Goal: Information Seeking & Learning: Learn about a topic

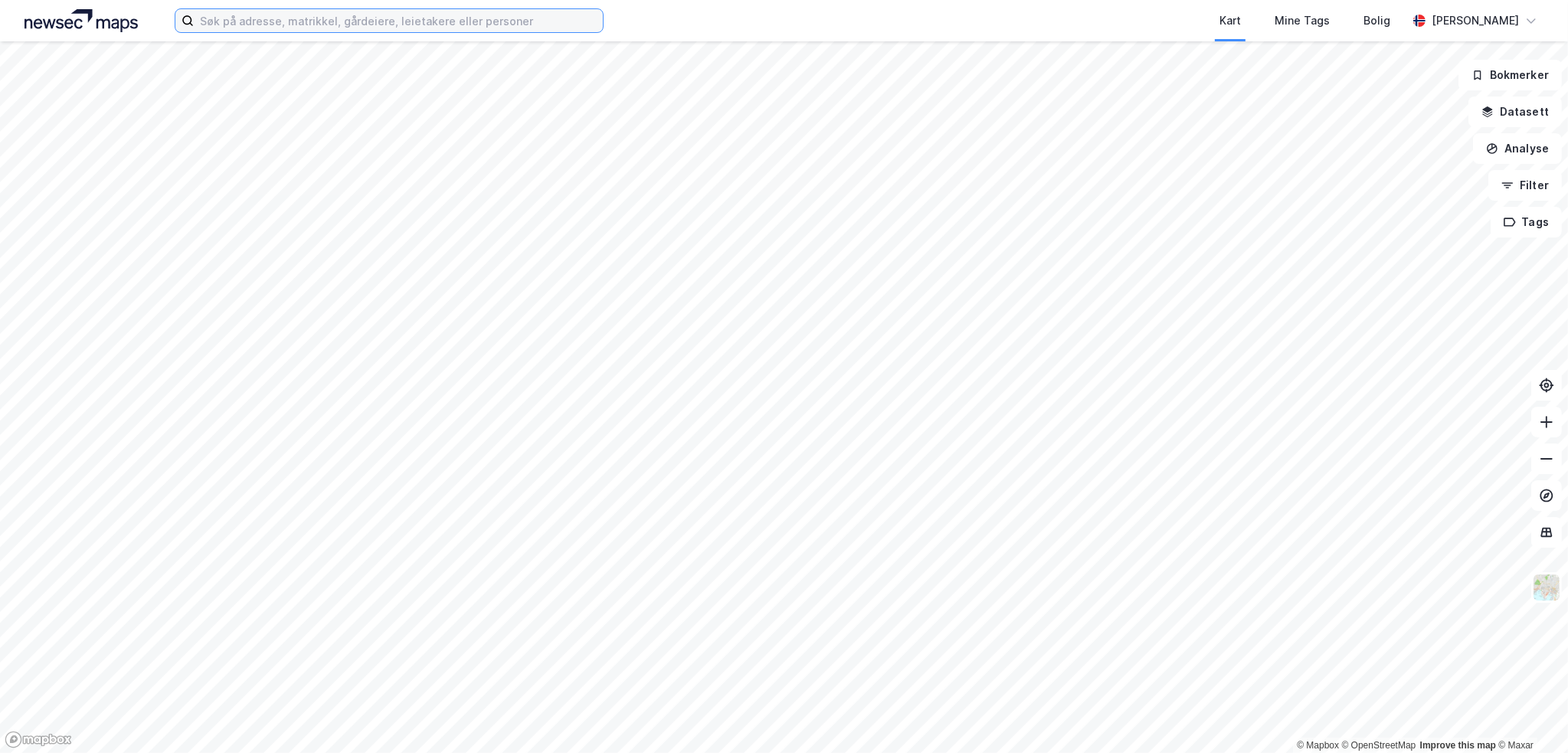
click at [240, 19] on input at bounding box center [398, 20] width 409 height 23
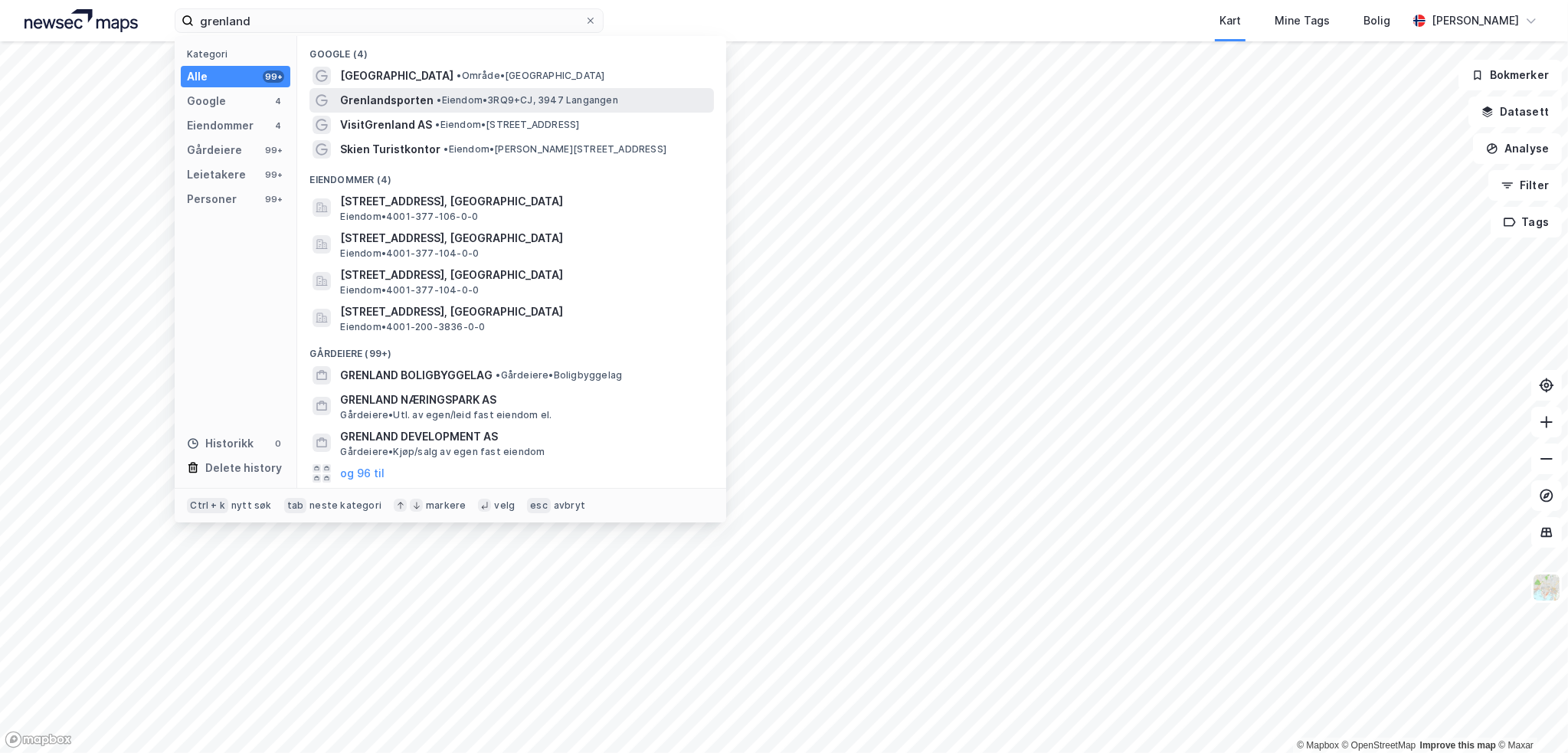
click at [437, 98] on span "•" at bounding box center [439, 100] width 5 height 11
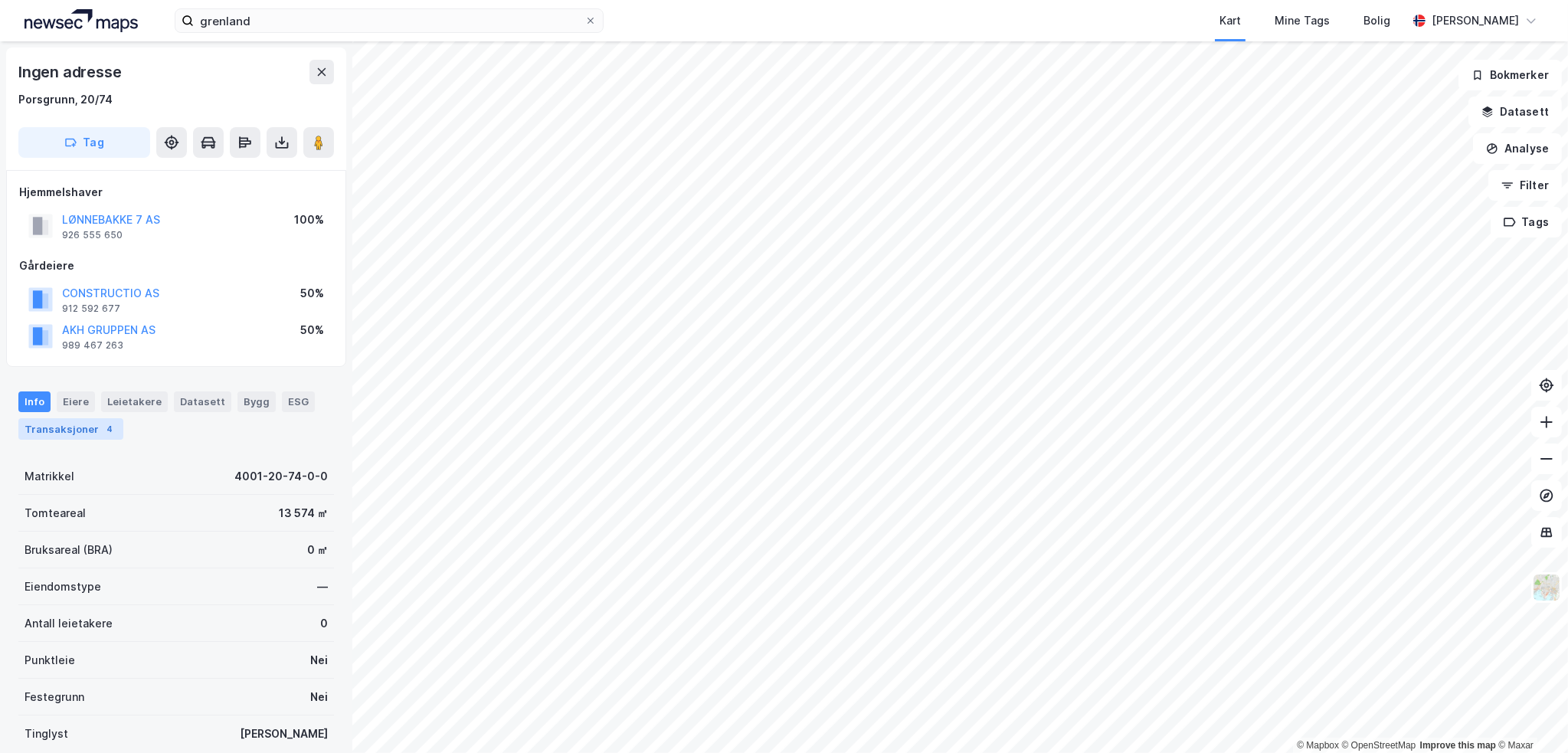
click at [54, 428] on div "Transaksjoner 4" at bounding box center [71, 429] width 105 height 21
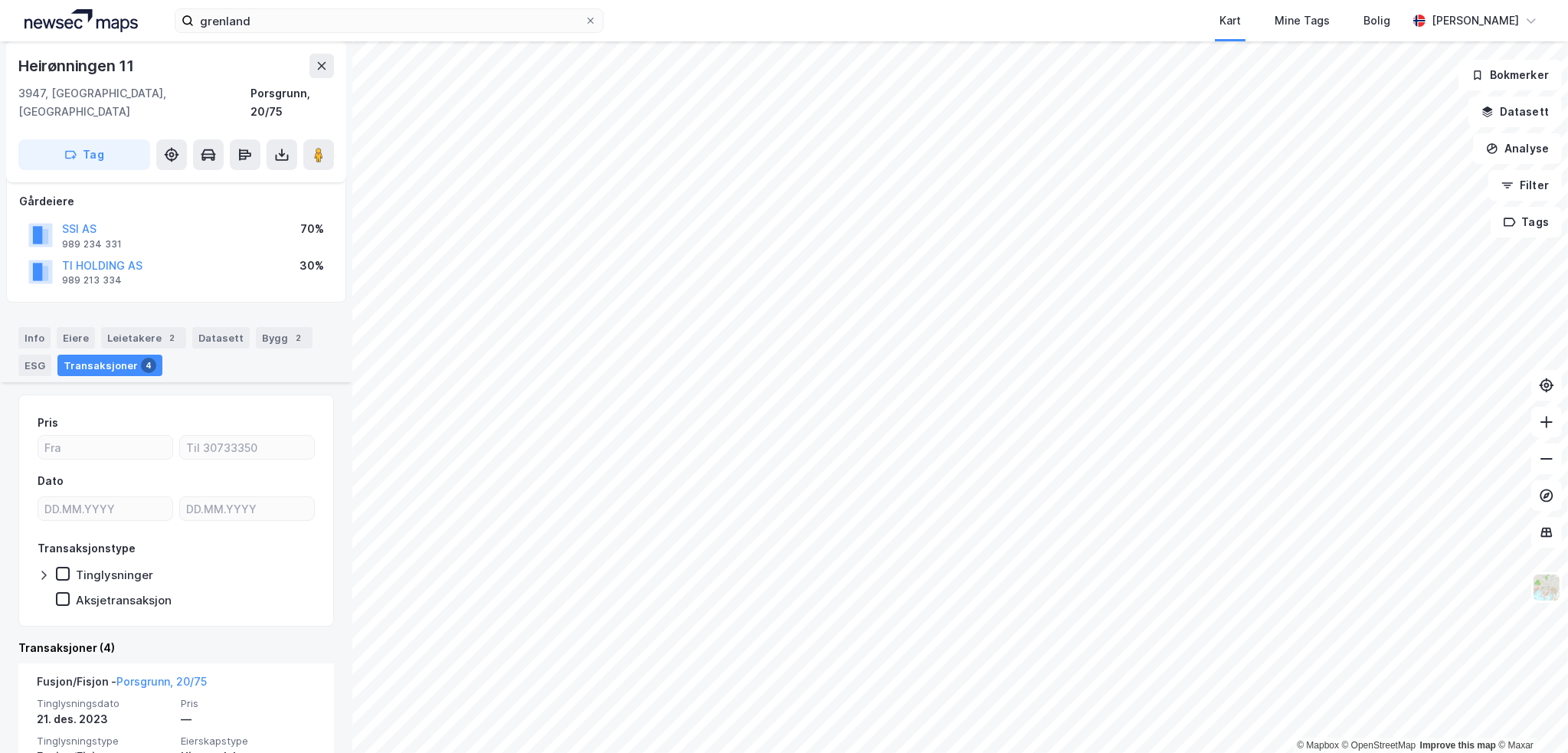
scroll to position [307, 0]
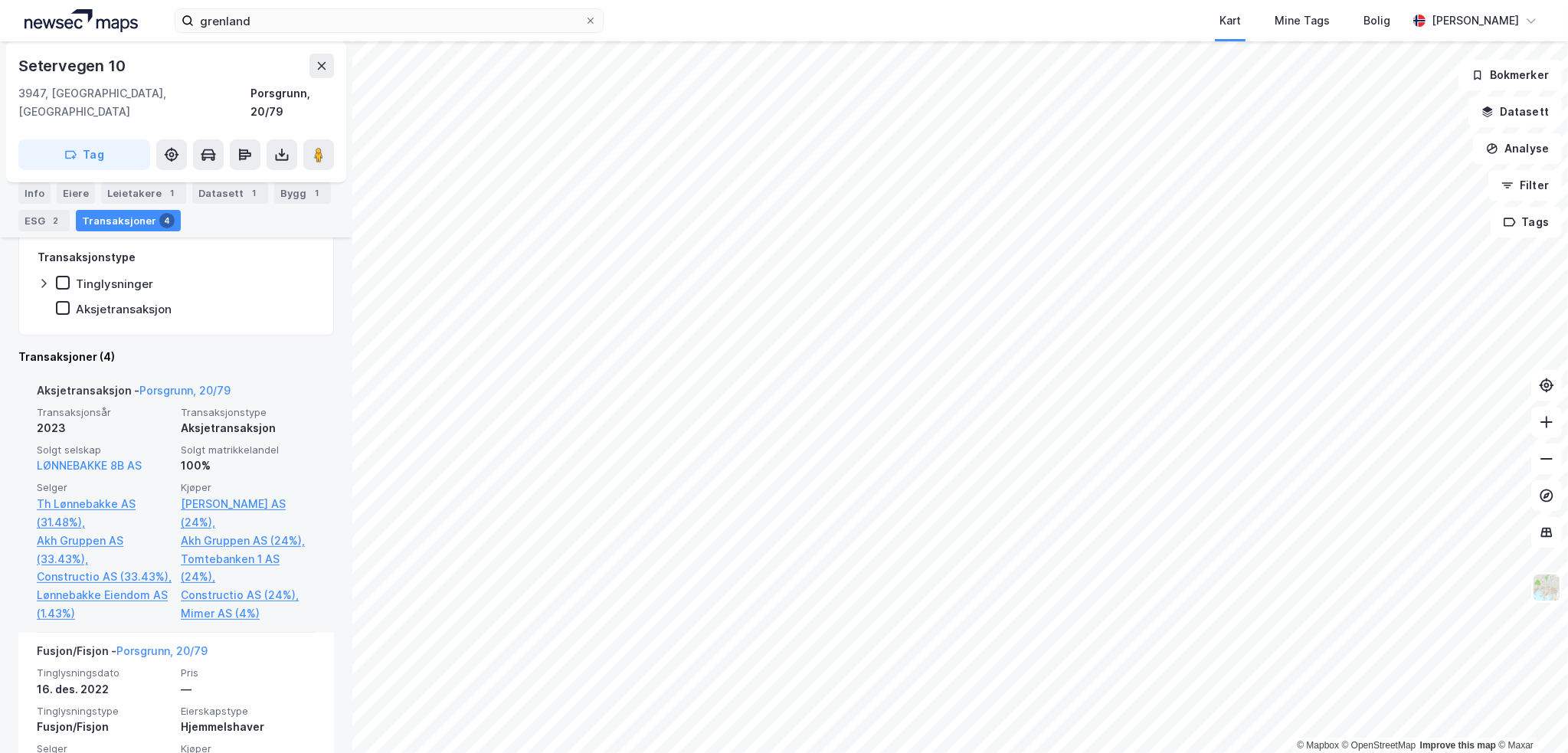
scroll to position [442, 0]
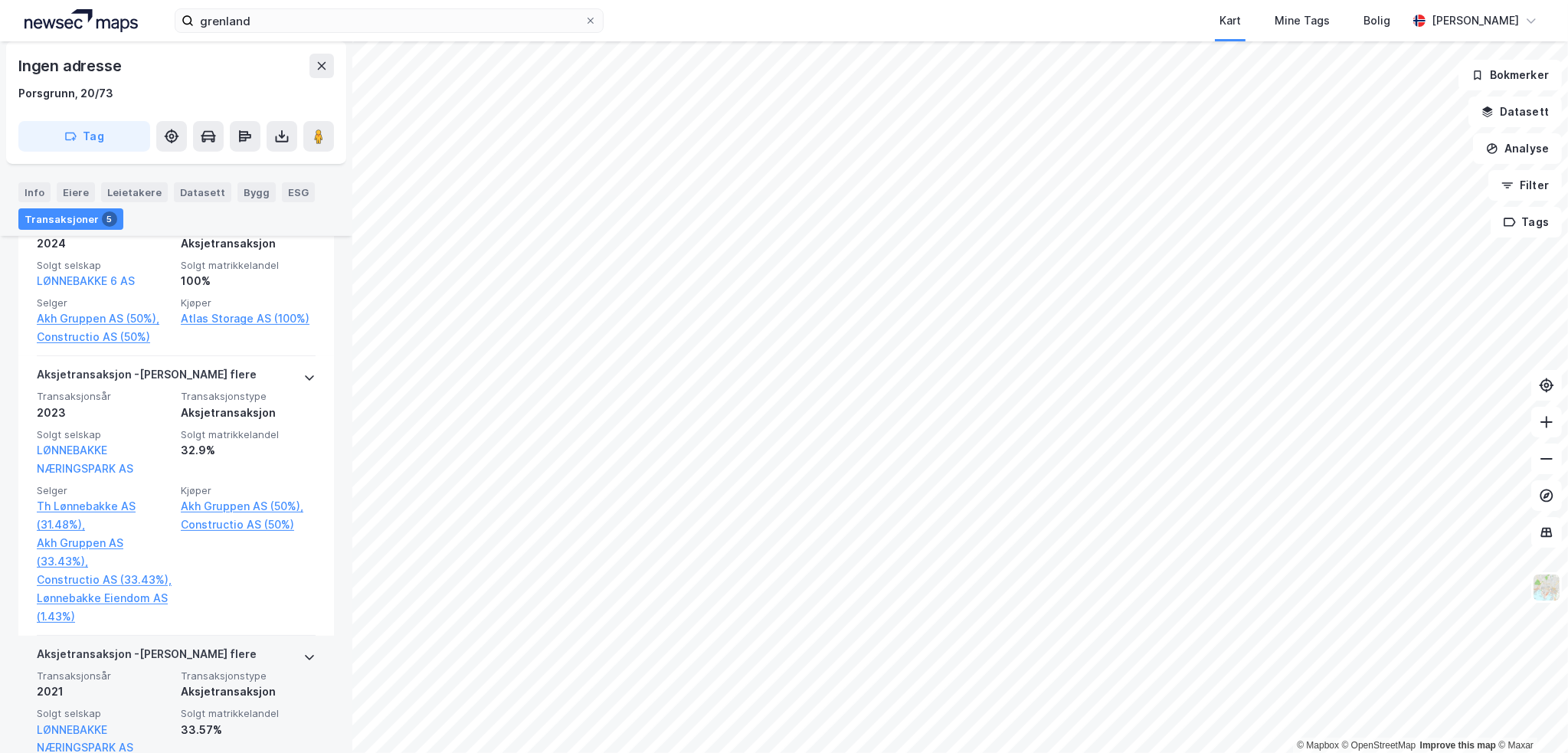
scroll to position [536, 0]
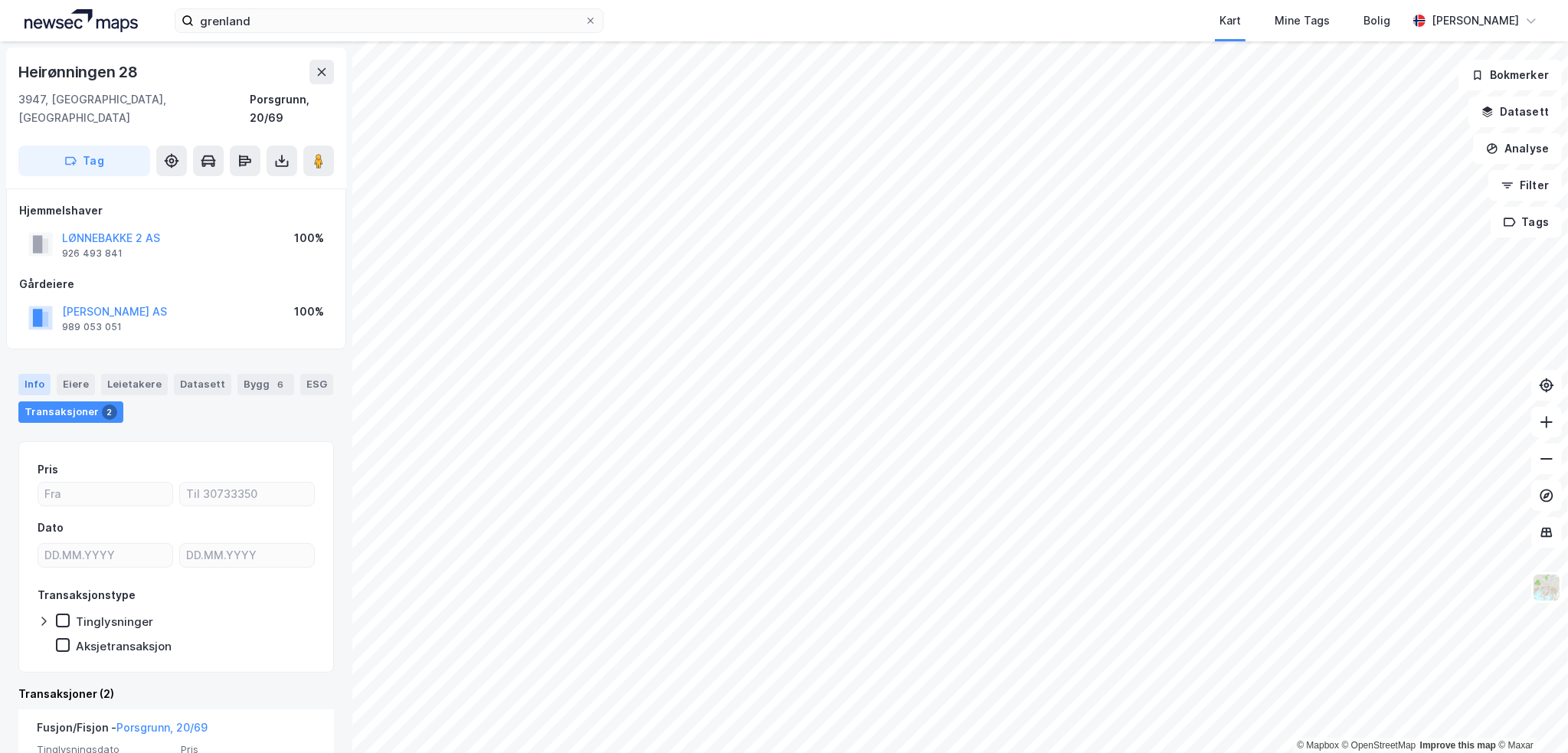
click at [33, 374] on div "Info" at bounding box center [35, 385] width 33 height 21
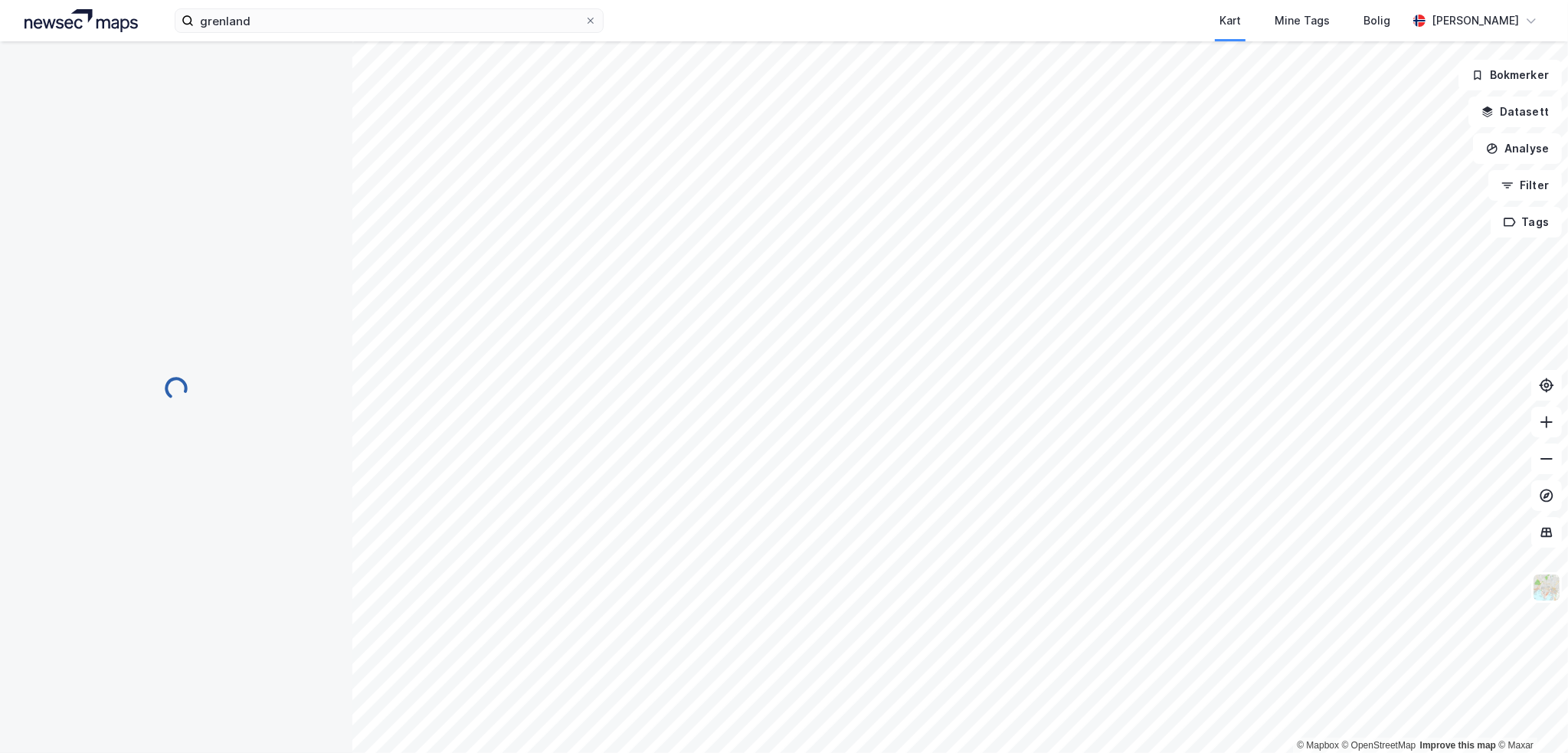
scroll to position [1, 0]
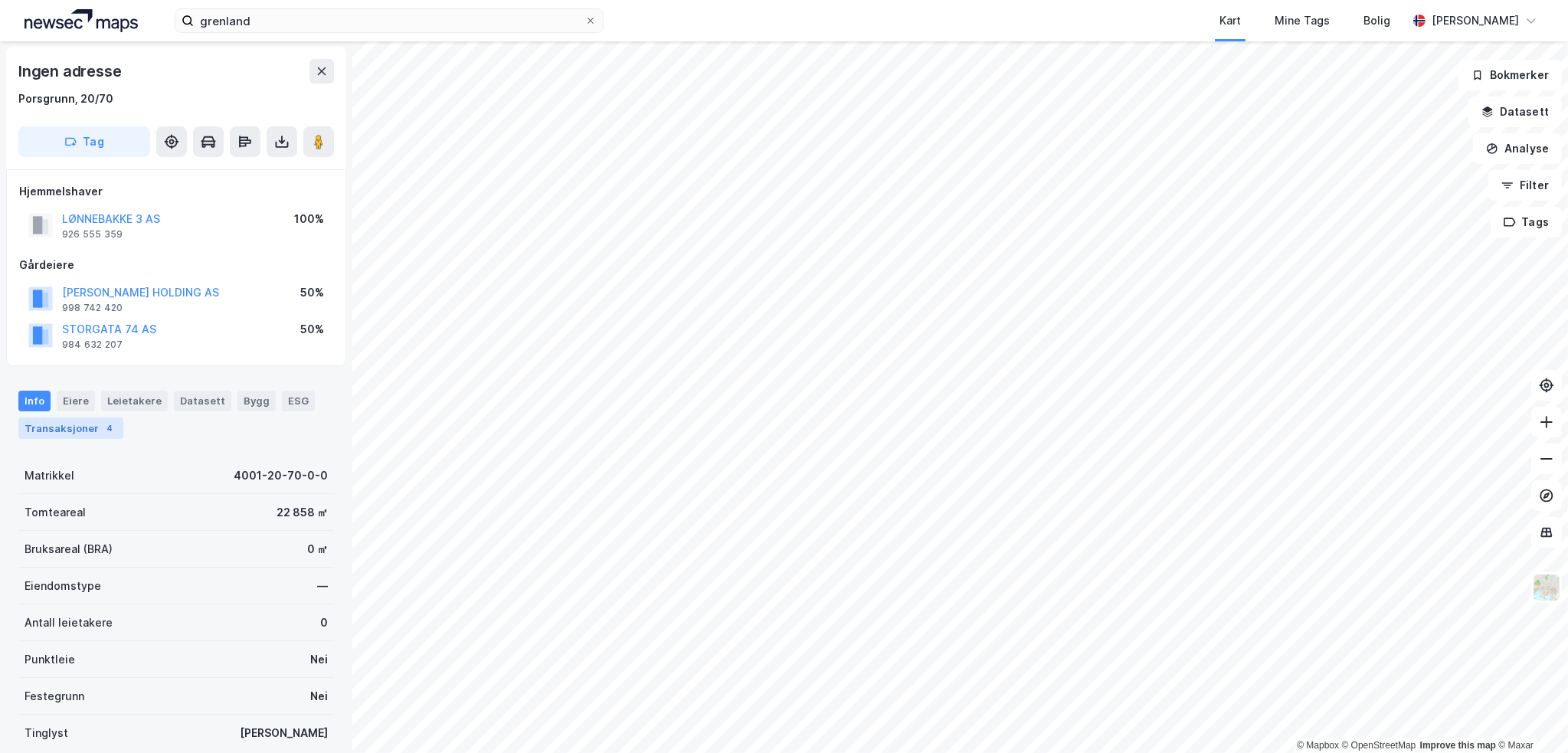
click at [72, 426] on div "Transaksjoner 4" at bounding box center [71, 428] width 105 height 21
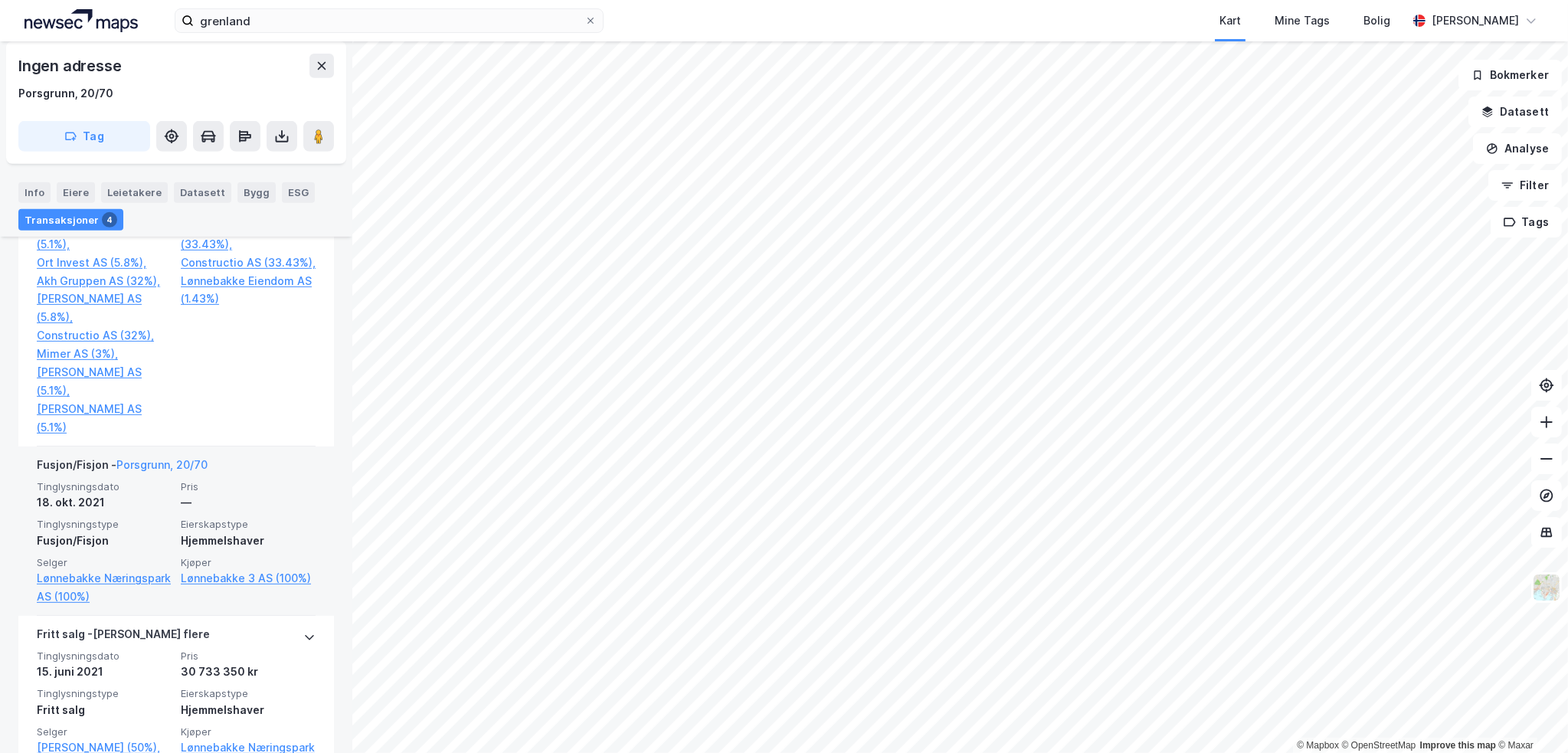
scroll to position [959, 0]
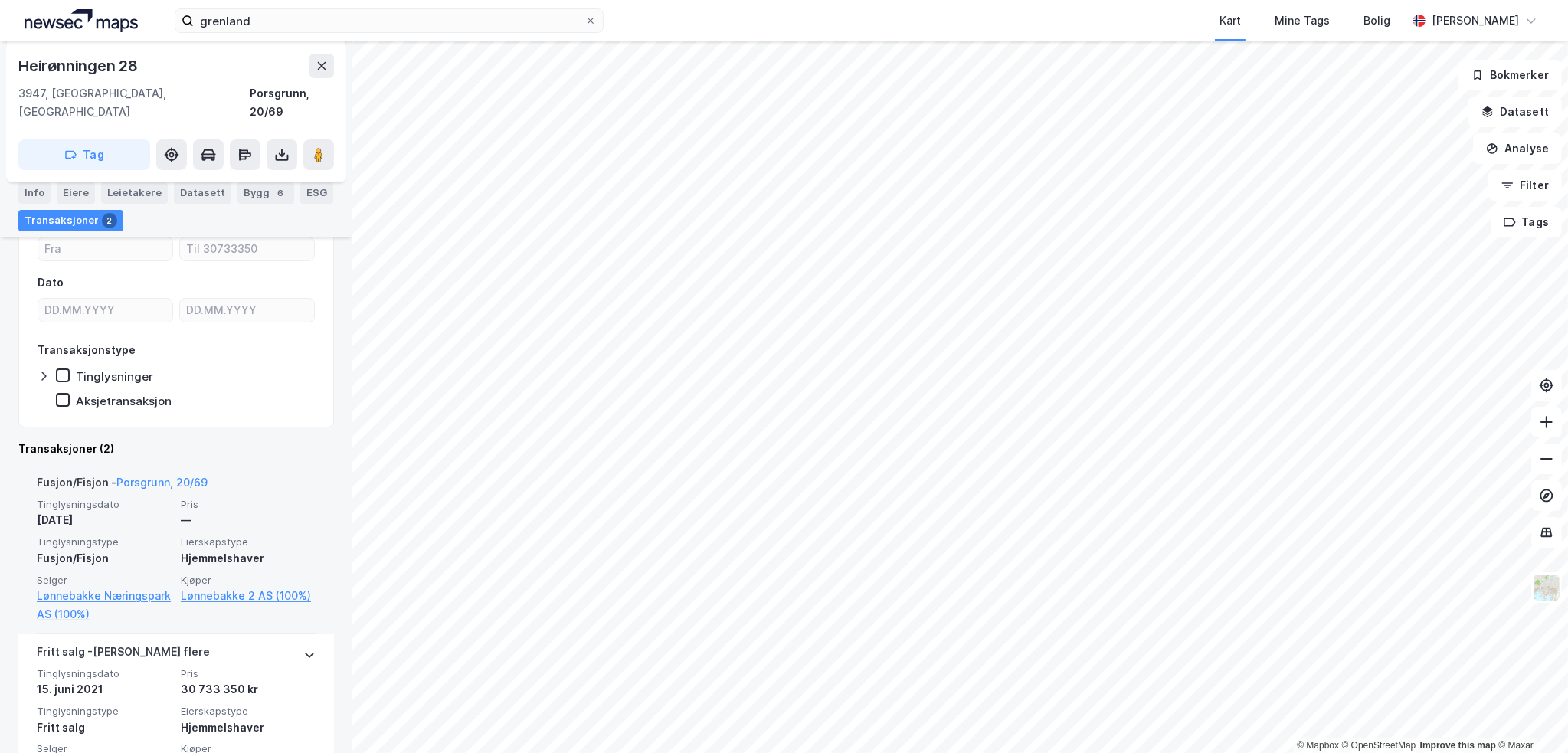
scroll to position [235, 0]
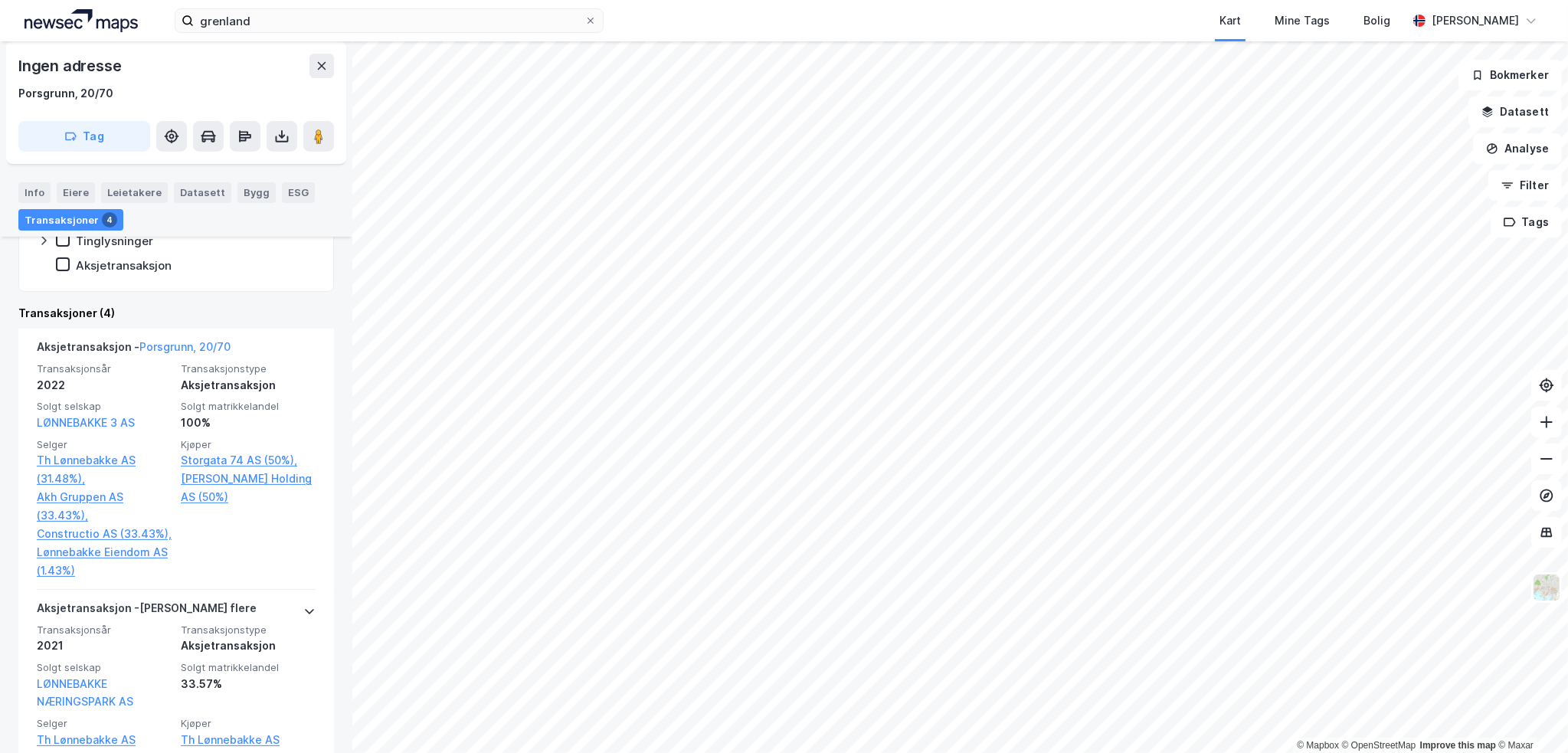
scroll to position [153, 0]
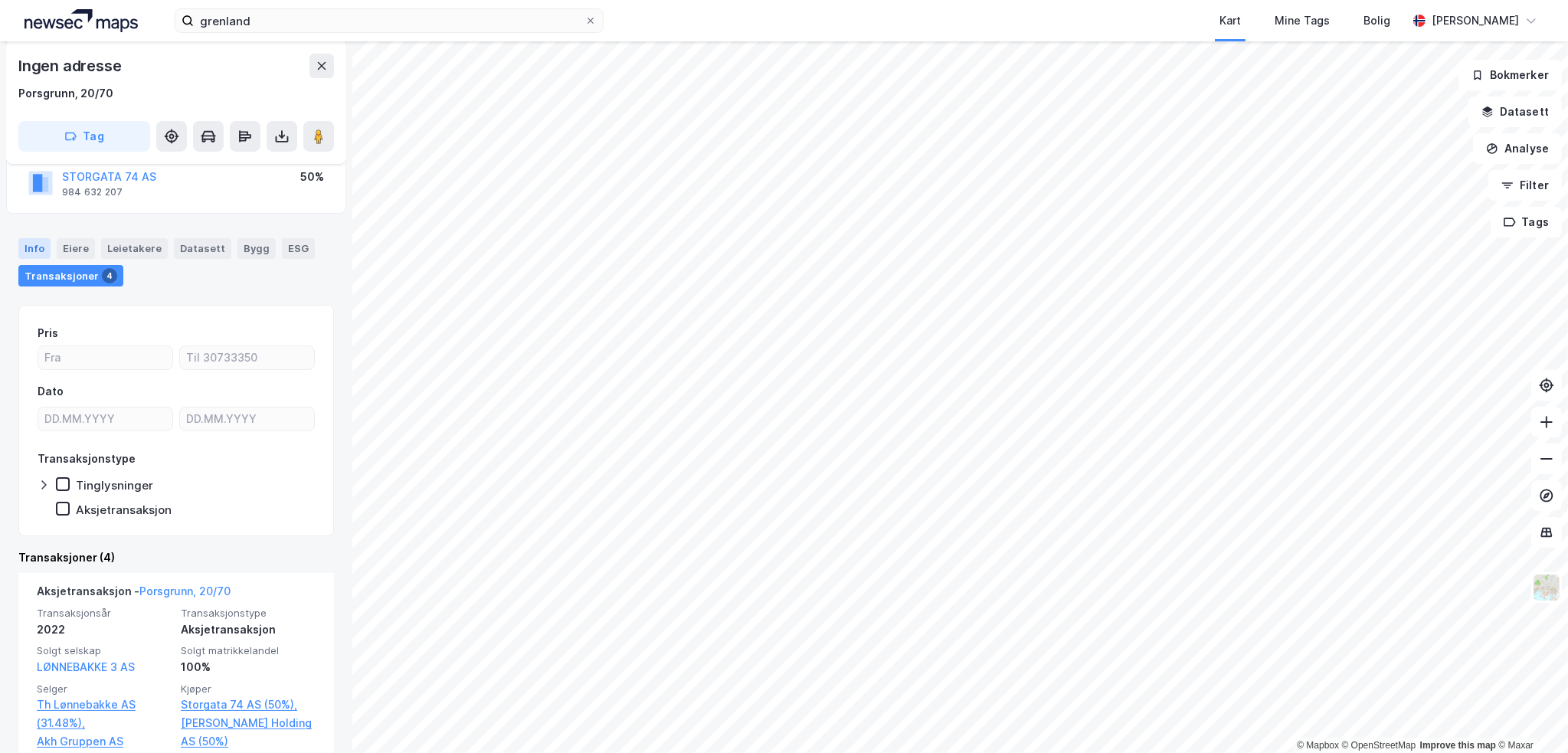
click at [31, 244] on div "Info" at bounding box center [35, 248] width 33 height 20
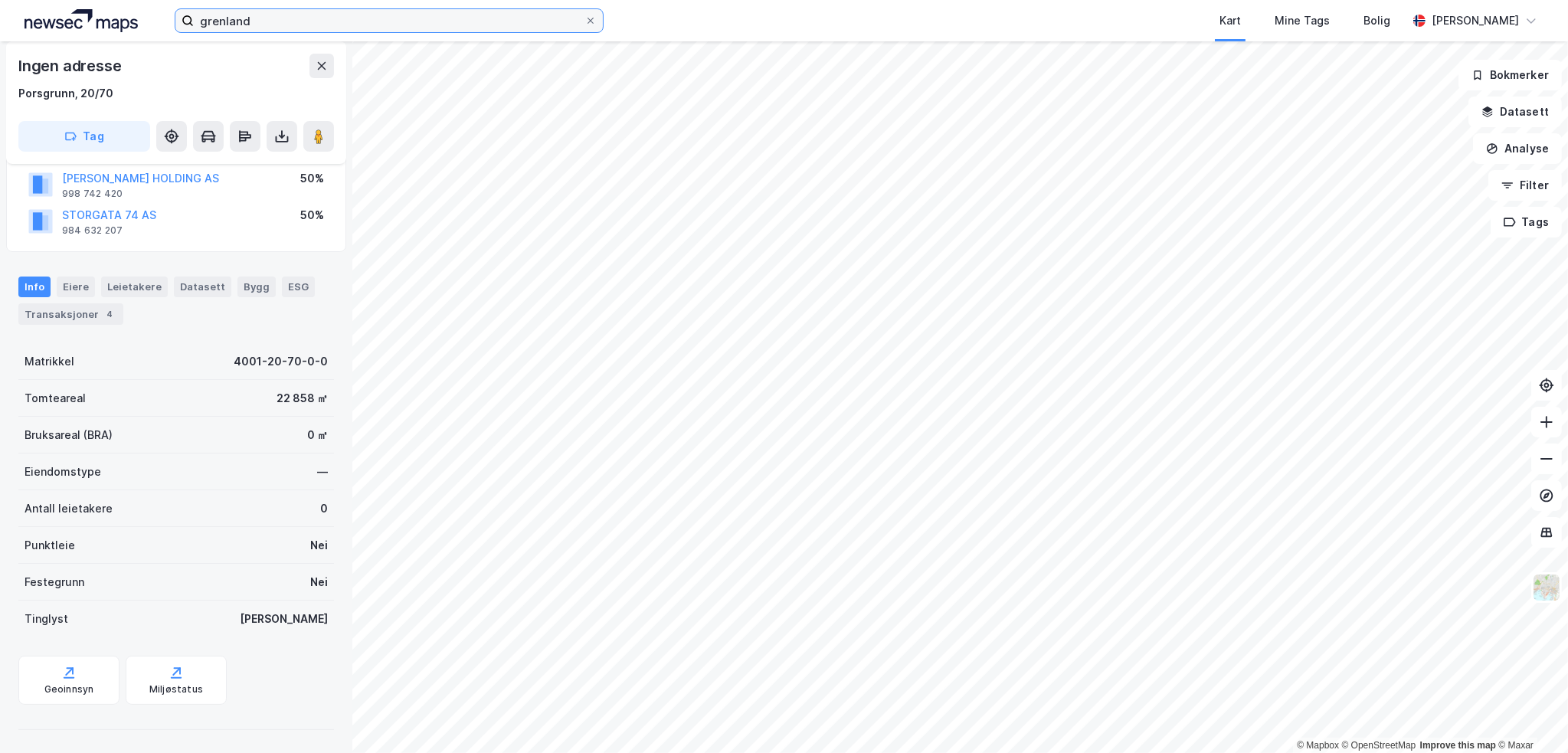
click at [227, 25] on input "grenland" at bounding box center [389, 20] width 390 height 23
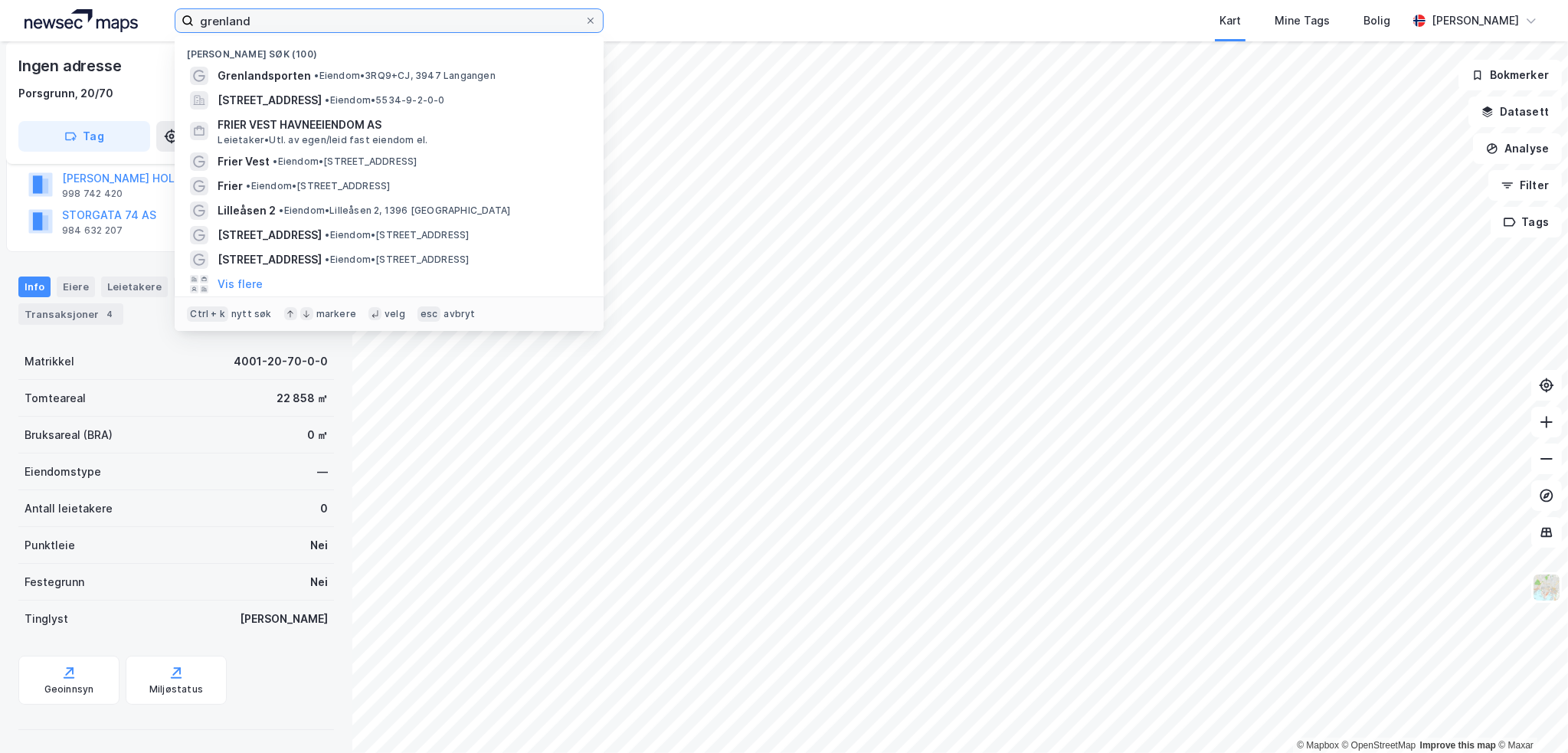
click at [227, 25] on input "grenland" at bounding box center [389, 20] width 390 height 23
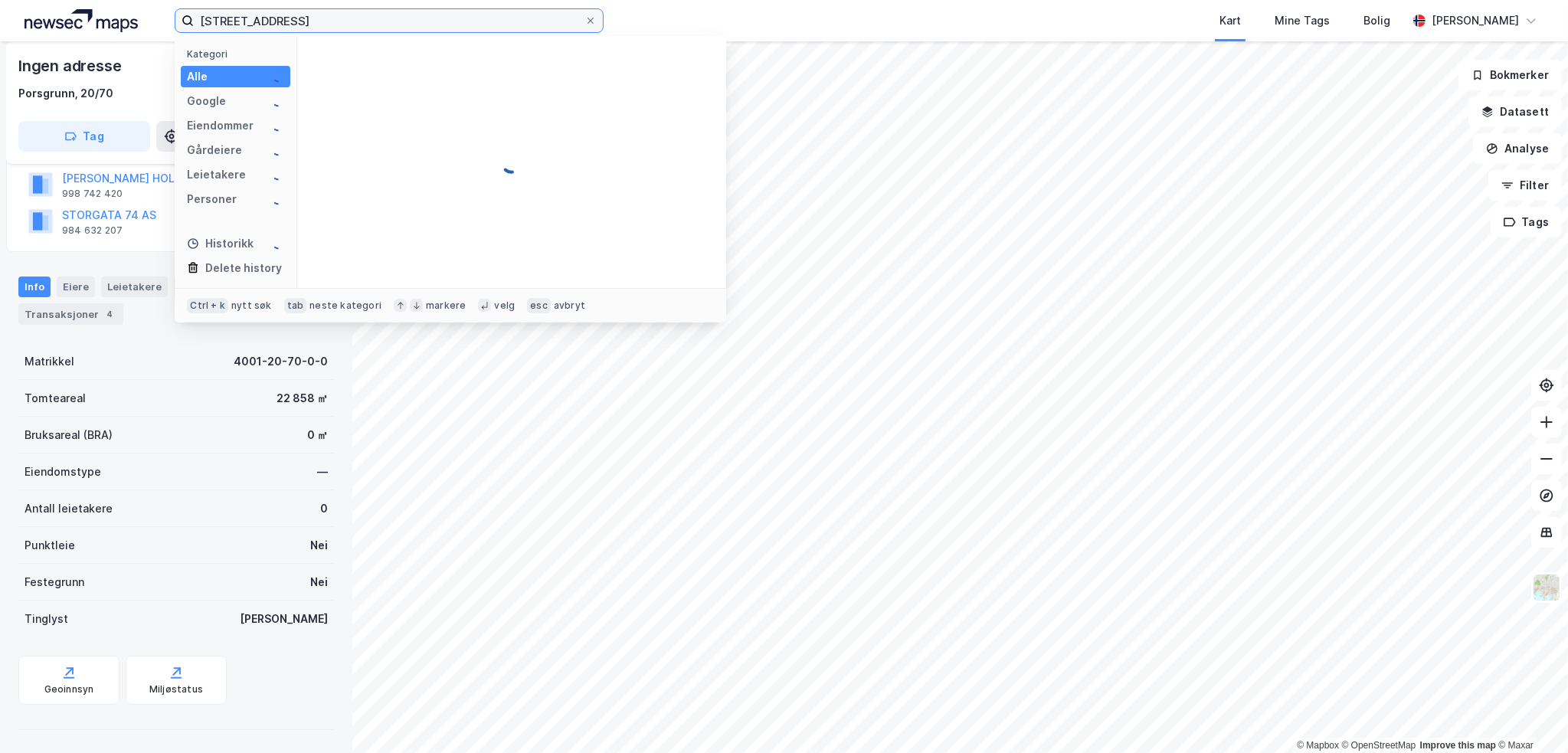
type input "[STREET_ADDRESS]"
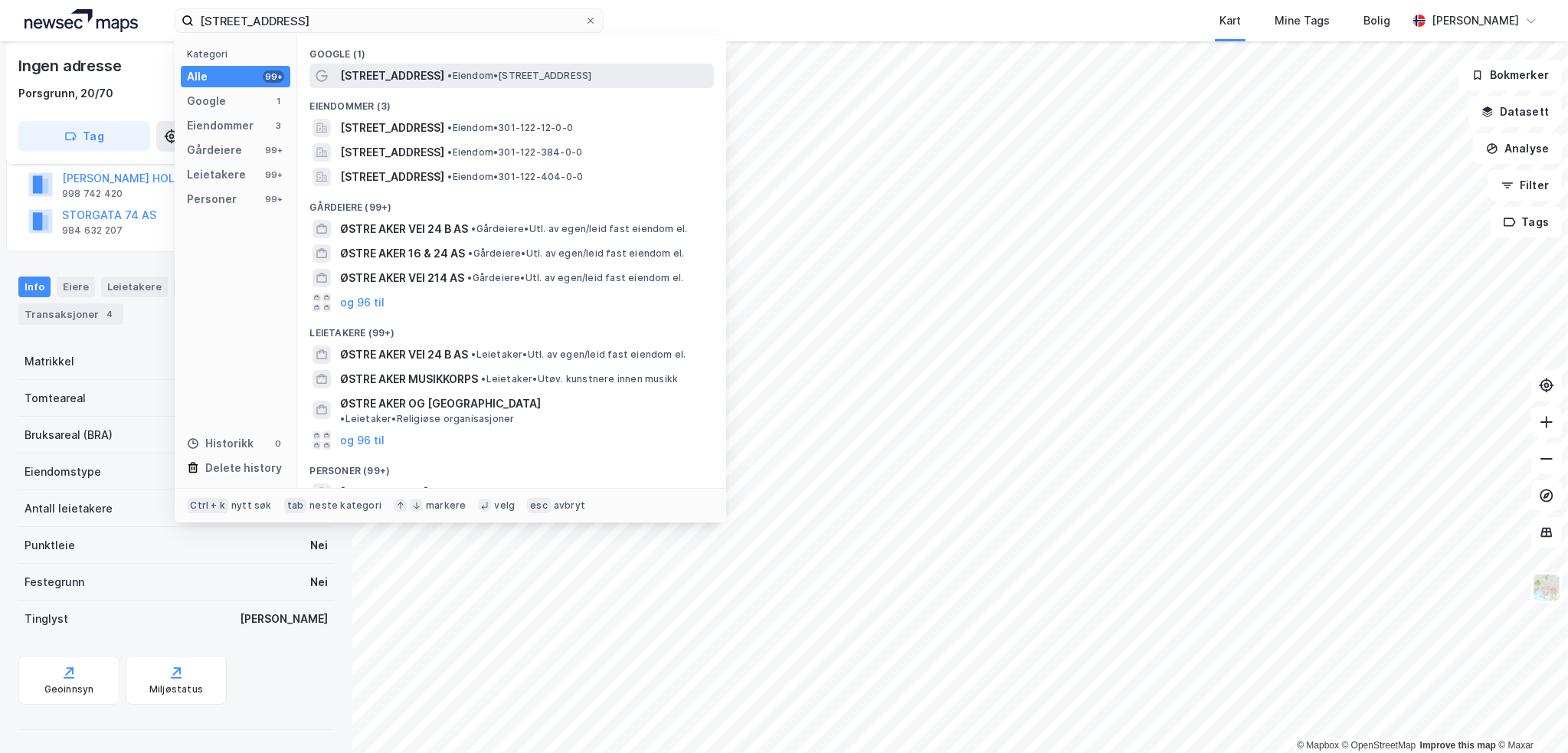
click at [505, 76] on span "• Eiendom • [STREET_ADDRESS]" at bounding box center [519, 76] width 144 height 12
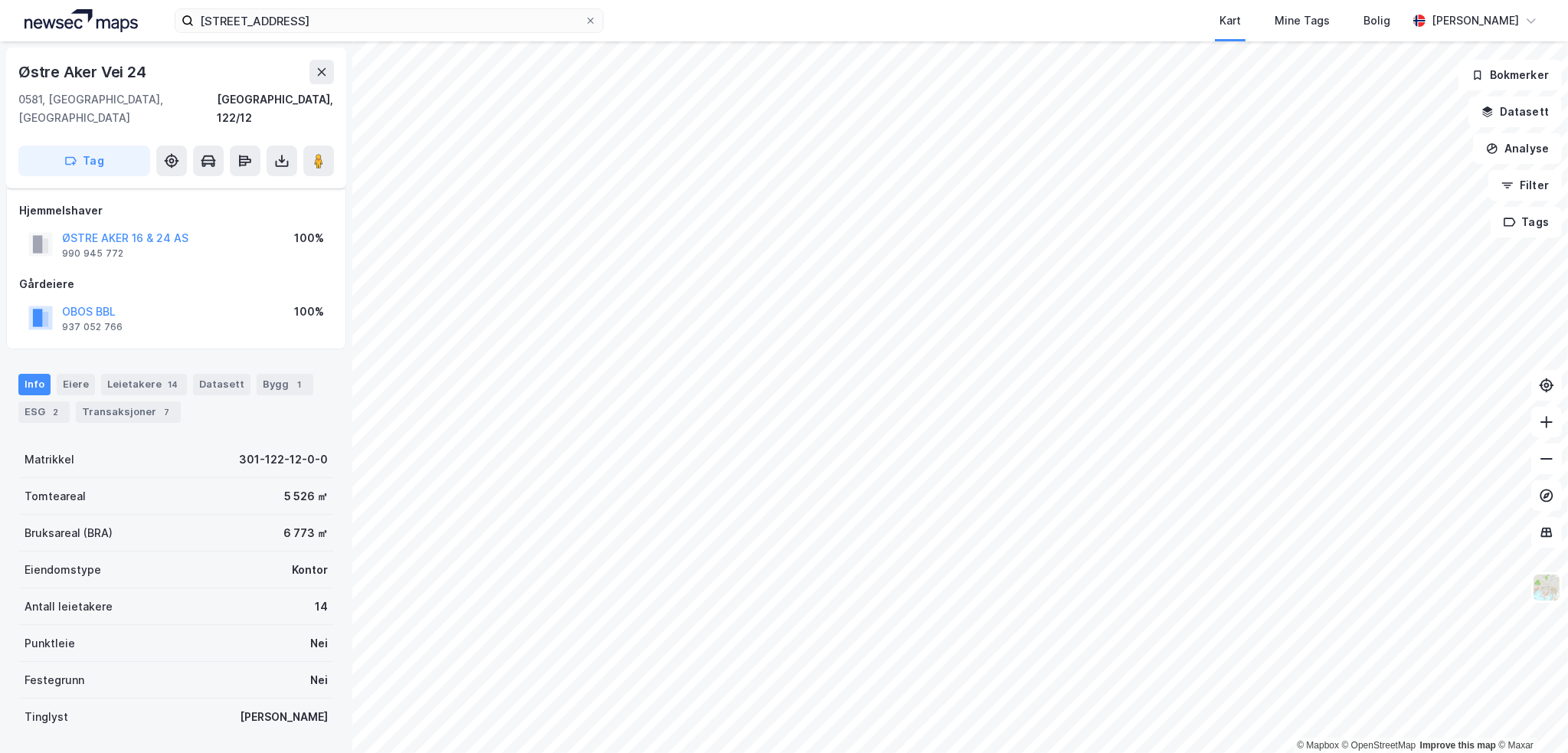
scroll to position [80, 0]
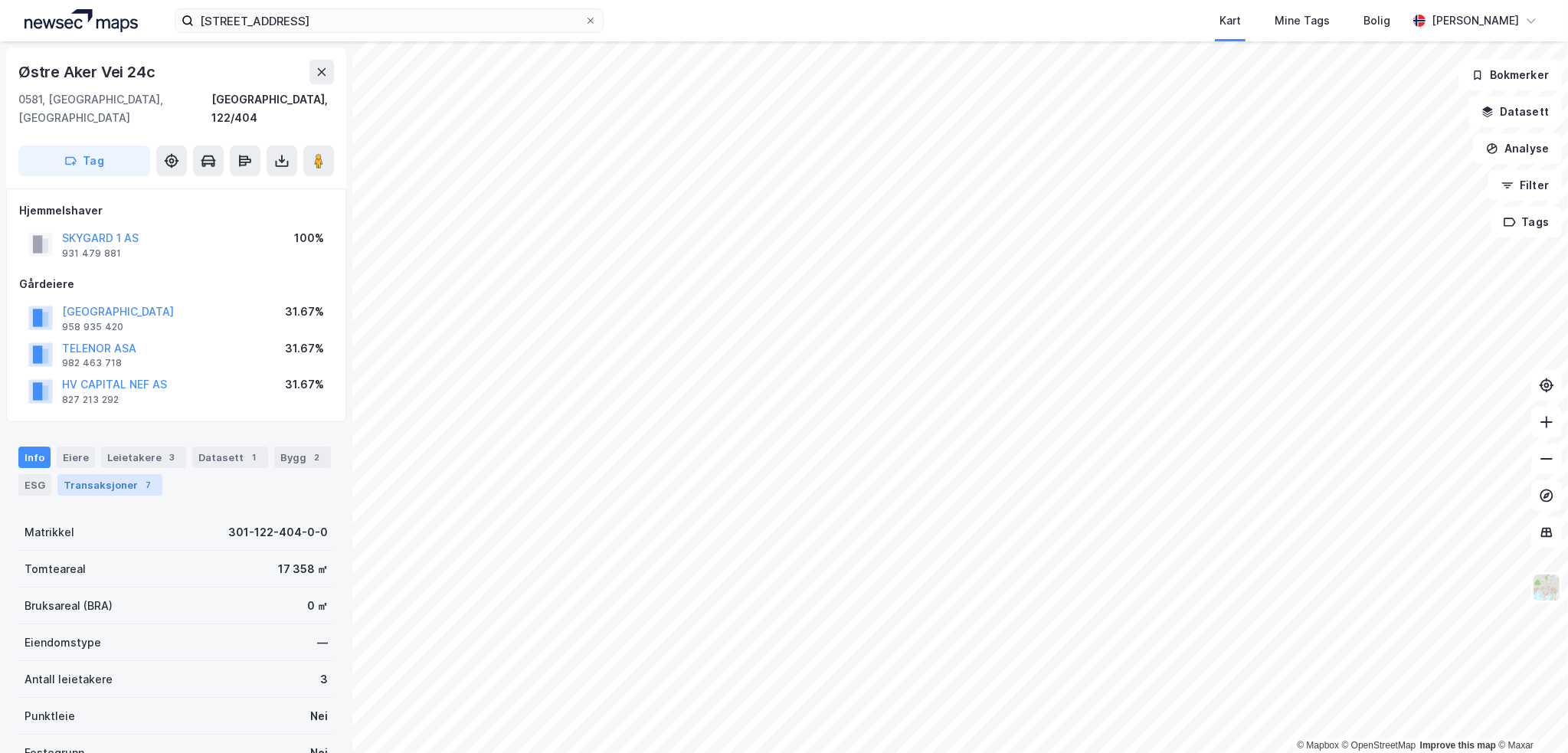
click at [126, 474] on div "Transaksjoner 7" at bounding box center [110, 485] width 105 height 21
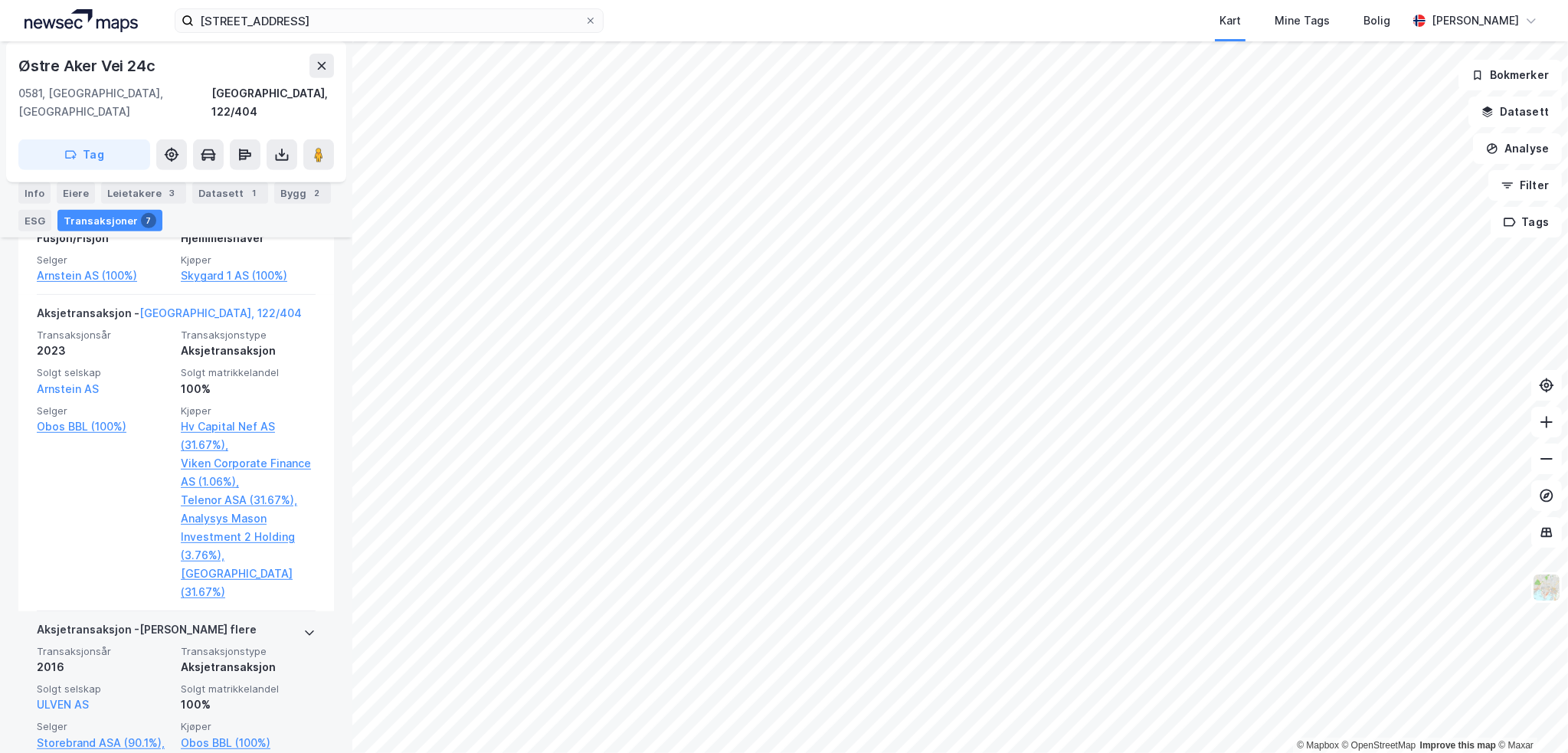
scroll to position [955, 0]
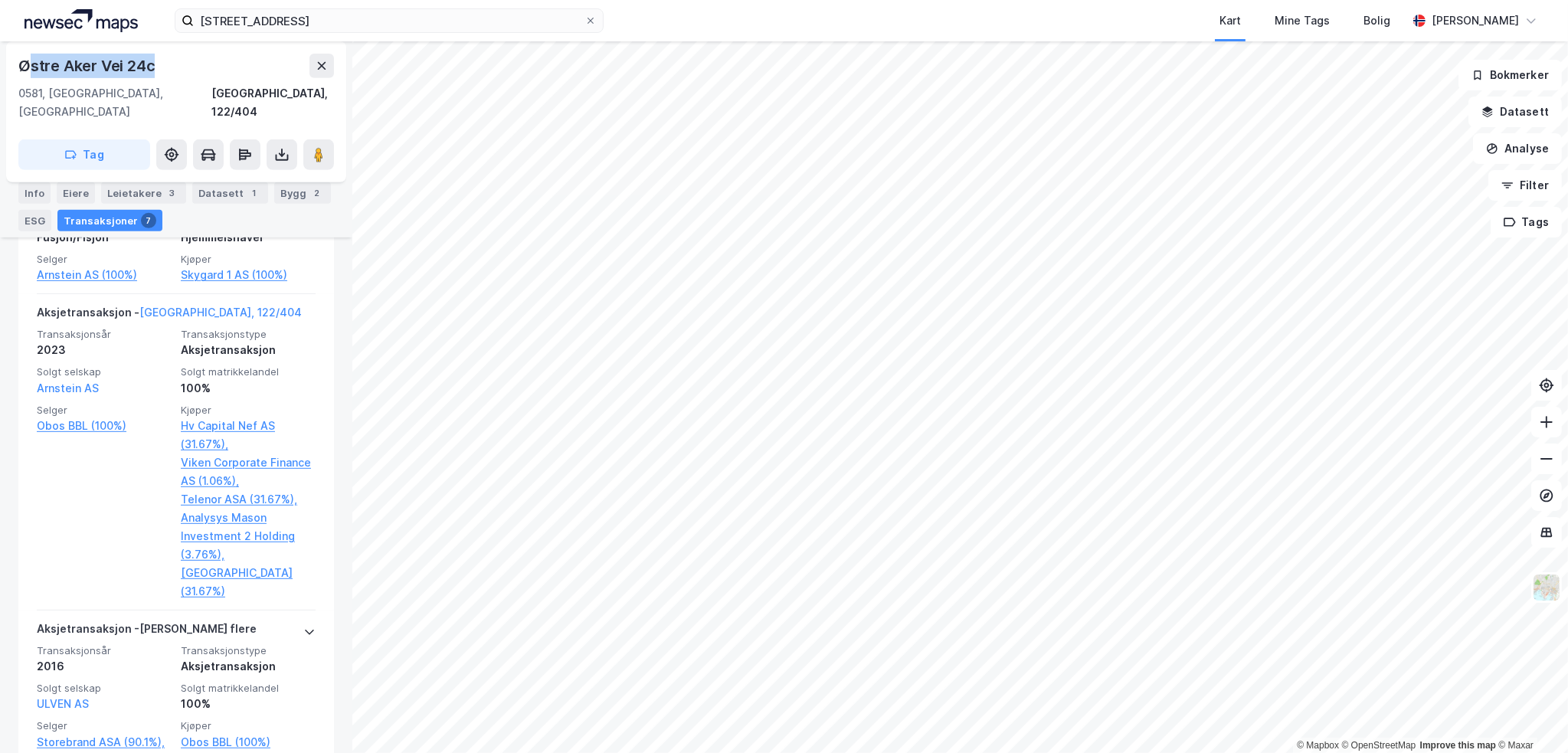
drag, startPoint x: 153, startPoint y: 64, endPoint x: 25, endPoint y: 63, distance: 128.0
click at [25, 63] on div "Østre Aker Vei 24c" at bounding box center [88, 66] width 139 height 24
copy div "Østre Aker Vei 24c"
